Goal: Communication & Community: Ask a question

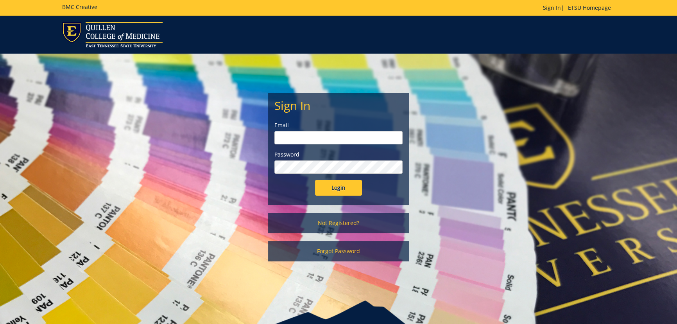
type input "[EMAIL_ADDRESS][DOMAIN_NAME]"
click at [346, 191] on input "Login" at bounding box center [338, 188] width 47 height 16
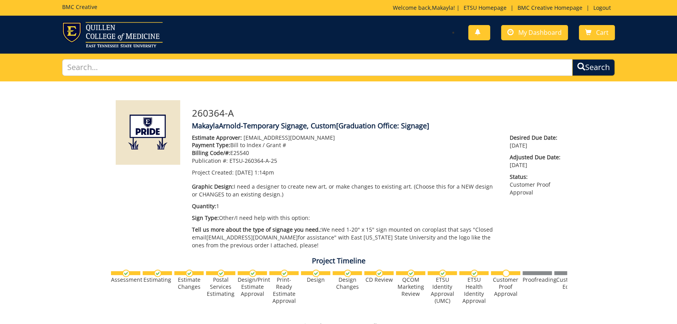
scroll to position [213, 0]
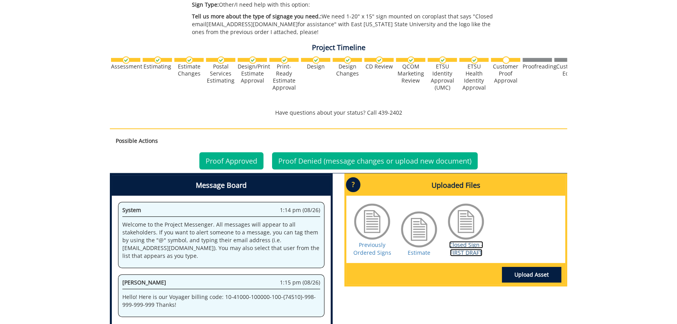
click at [464, 254] on link "Closed Sign - FIRST DRAFT" at bounding box center [466, 248] width 34 height 15
click at [370, 251] on link "Previously Ordered Signs" at bounding box center [372, 248] width 38 height 15
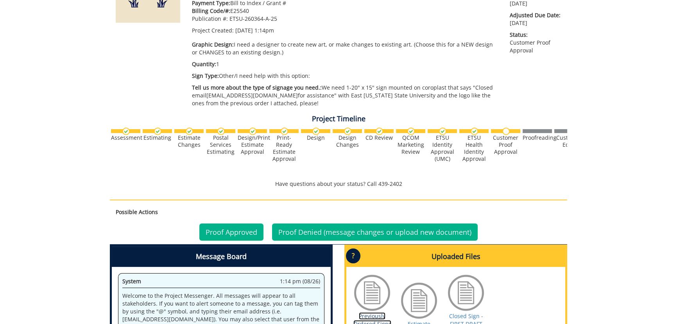
scroll to position [177, 0]
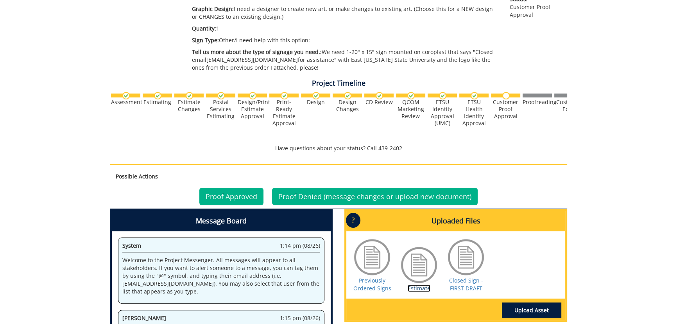
click at [414, 284] on link "Estimate" at bounding box center [419, 287] width 23 height 7
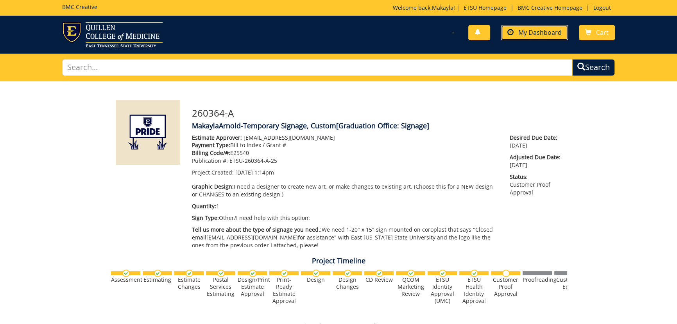
click at [567, 33] on link "My Dashboard" at bounding box center [534, 32] width 67 height 15
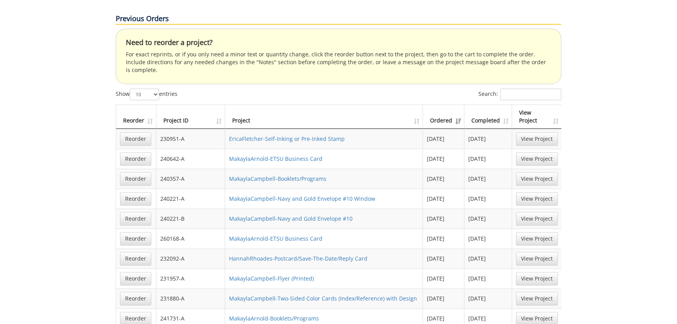
scroll to position [604, 0]
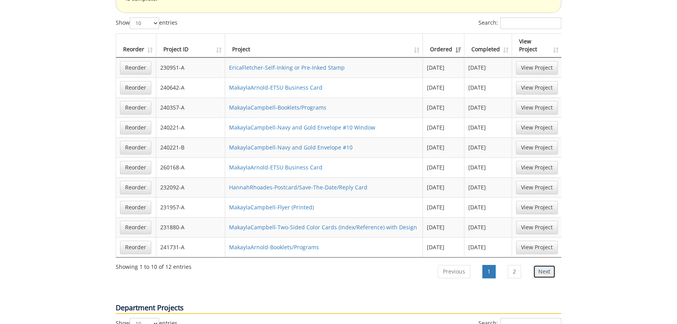
click at [549, 265] on link "Next" at bounding box center [544, 271] width 22 height 13
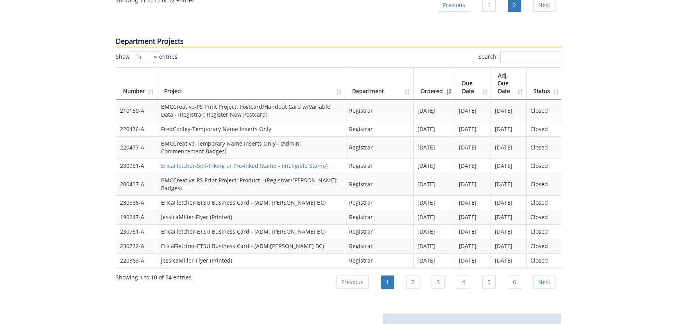
scroll to position [746, 0]
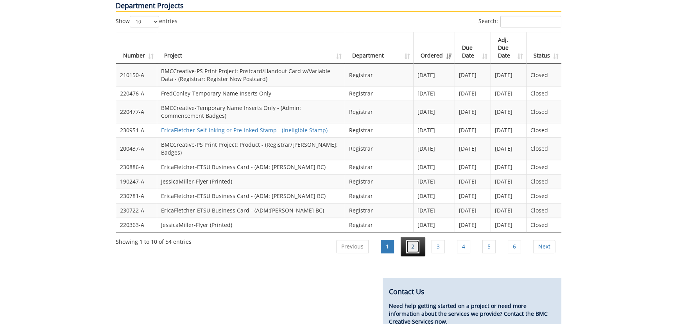
click at [408, 240] on link "2" at bounding box center [412, 246] width 13 height 13
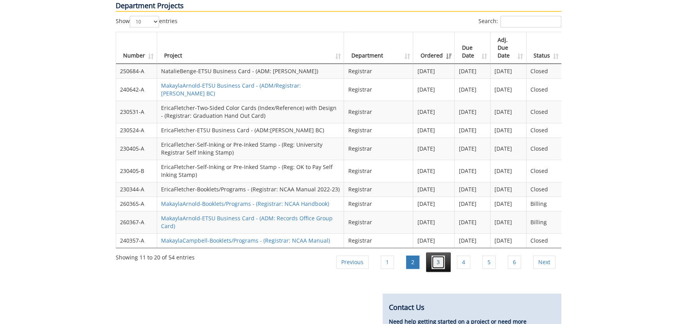
click at [437, 255] on link "3" at bounding box center [437, 261] width 13 height 13
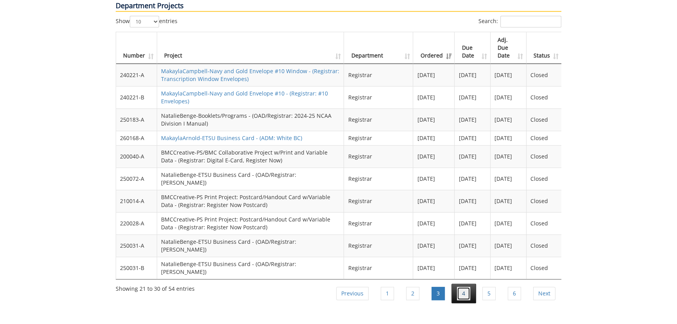
click at [463, 286] on link "4" at bounding box center [463, 292] width 13 height 13
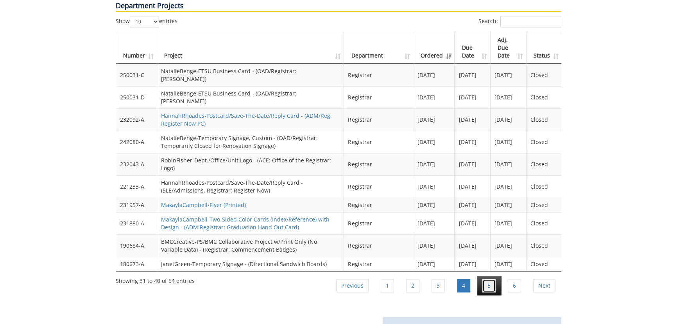
click at [488, 279] on link "5" at bounding box center [488, 285] width 13 height 13
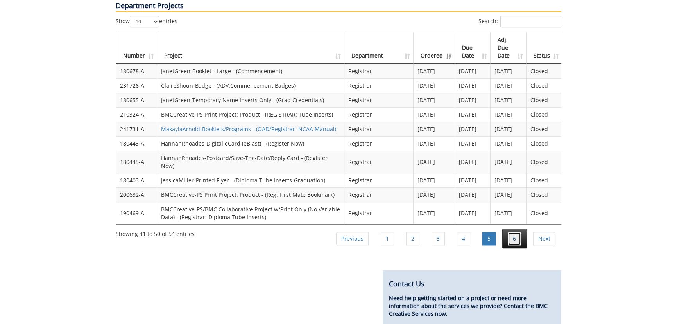
click at [511, 232] on link "6" at bounding box center [514, 238] width 13 height 13
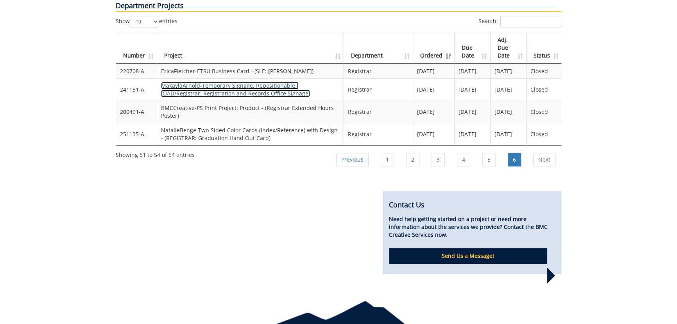
click at [223, 82] on link "MakaylaArnold-Temporary Signage, Repositionable - (OAD/Registrar: Registration …" at bounding box center [235, 89] width 149 height 15
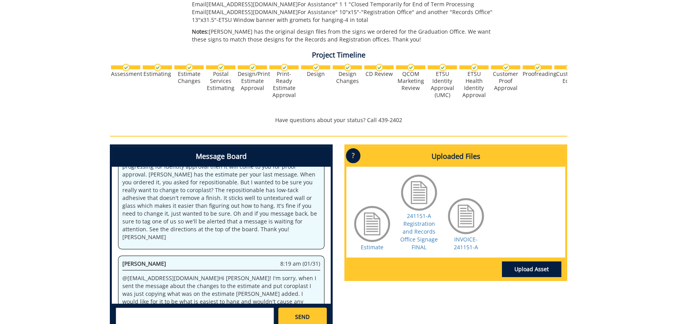
scroll to position [320, 0]
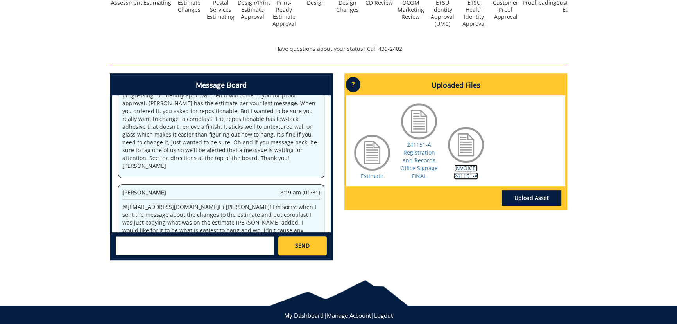
click at [459, 174] on link "INVOICE-241151-A" at bounding box center [466, 171] width 24 height 15
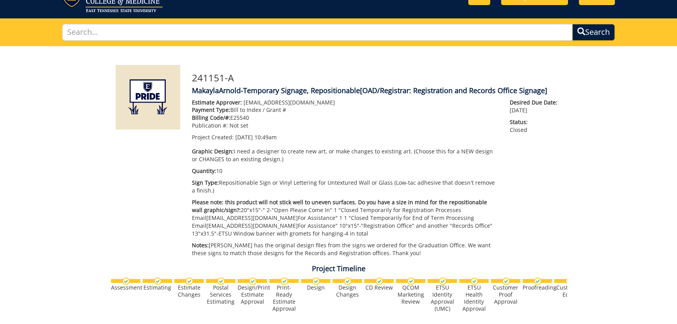
scroll to position [0, 0]
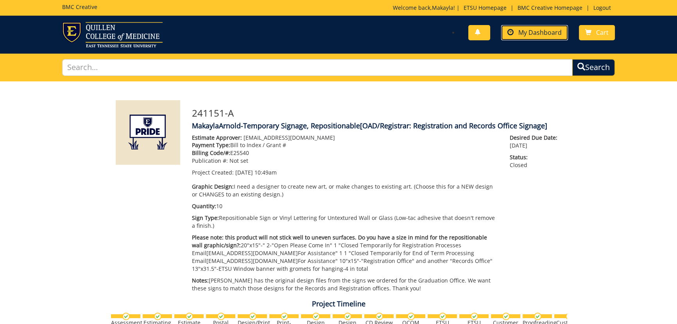
click at [543, 31] on span "My Dashboard" at bounding box center [539, 32] width 43 height 9
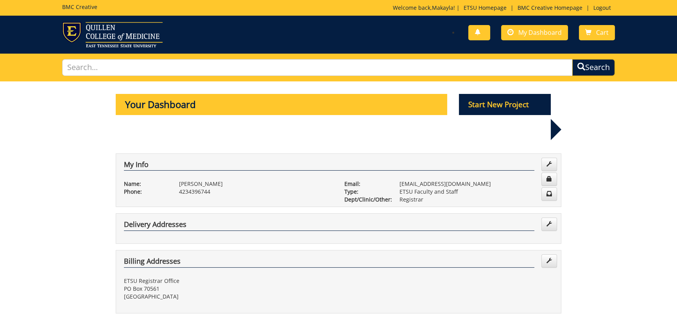
scroll to position [213, 0]
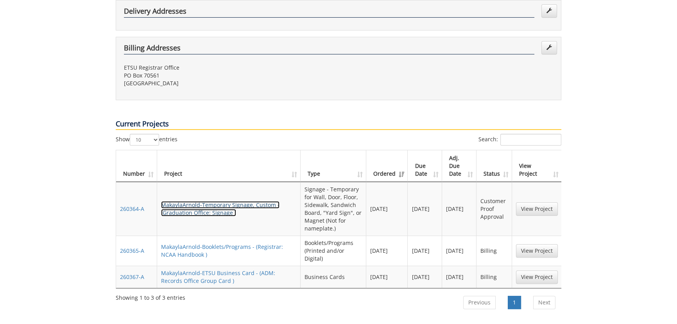
click at [230, 201] on link "MakaylaArnold-Temporary Signage, Custom - (Graduation Office: Signage )" at bounding box center [220, 208] width 118 height 15
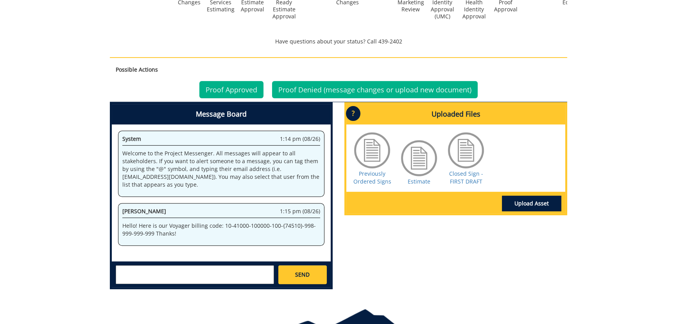
scroll to position [331, 0]
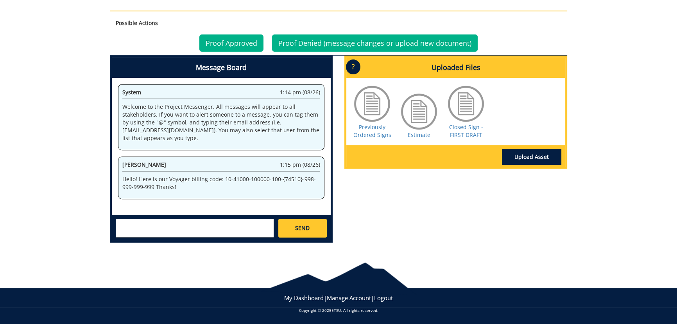
click at [164, 233] on textarea at bounding box center [195, 227] width 158 height 19
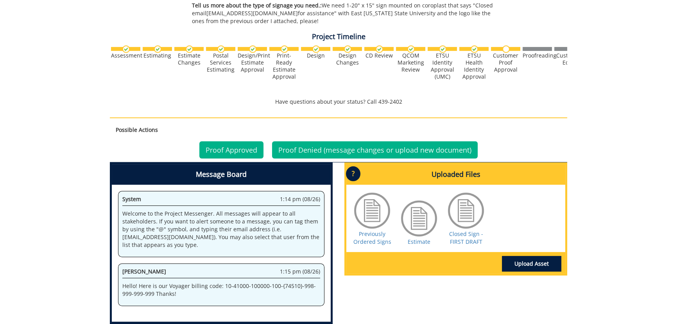
scroll to position [295, 0]
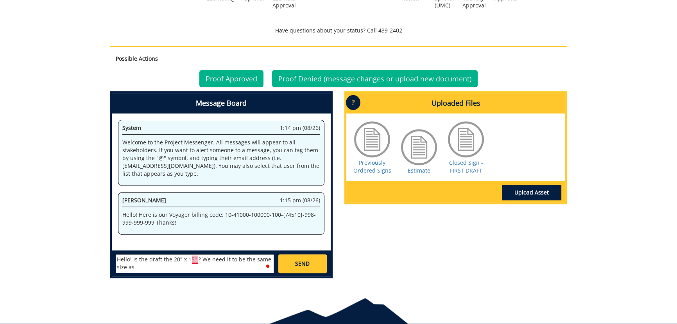
click at [195, 261] on textarea "Hello! Is the draft the 20" x 15" ? We need it to be the same size as" at bounding box center [195, 263] width 158 height 19
click at [148, 268] on textarea "Hello! Is the draft the 20" x 15"? We need it to be the same size as" at bounding box center [195, 263] width 158 height 19
click at [372, 166] on link "Previously Ordered Signs" at bounding box center [372, 166] width 38 height 15
drag, startPoint x: 159, startPoint y: 268, endPoint x: 147, endPoint y: 267, distance: 12.6
click at [150, 268] on textarea "Hello! Is the draft the 20" x 15"? We need it to be the same size as" at bounding box center [195, 263] width 158 height 19
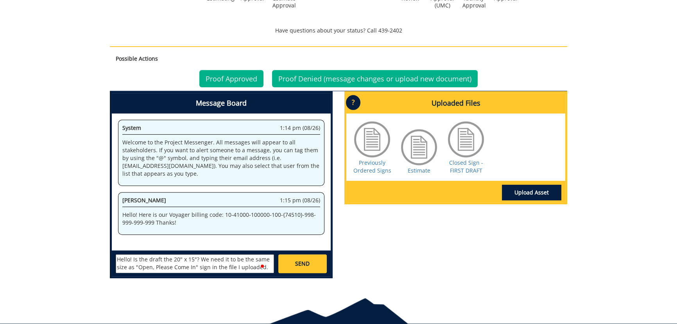
scroll to position [6, 0]
click at [148, 263] on textarea "Hello! Is the draft the 20" x 15"? We need it to be the same size as "Open, Ple…" at bounding box center [195, 263] width 158 height 19
click at [141, 264] on textarea "Hello! Is the draft the 20" x 15"? We need it to be the same size as "Open, Ple…" at bounding box center [195, 263] width 158 height 19
type textarea "Hello! Is the draft the 20" x 15"? We need it to be the same size as the "Open,…"
click at [305, 270] on link "SEND" at bounding box center [302, 263] width 48 height 19
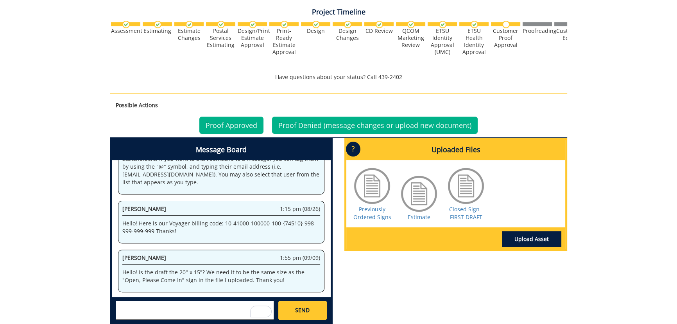
scroll to position [0, 0]
